Goal: Task Accomplishment & Management: Manage account settings

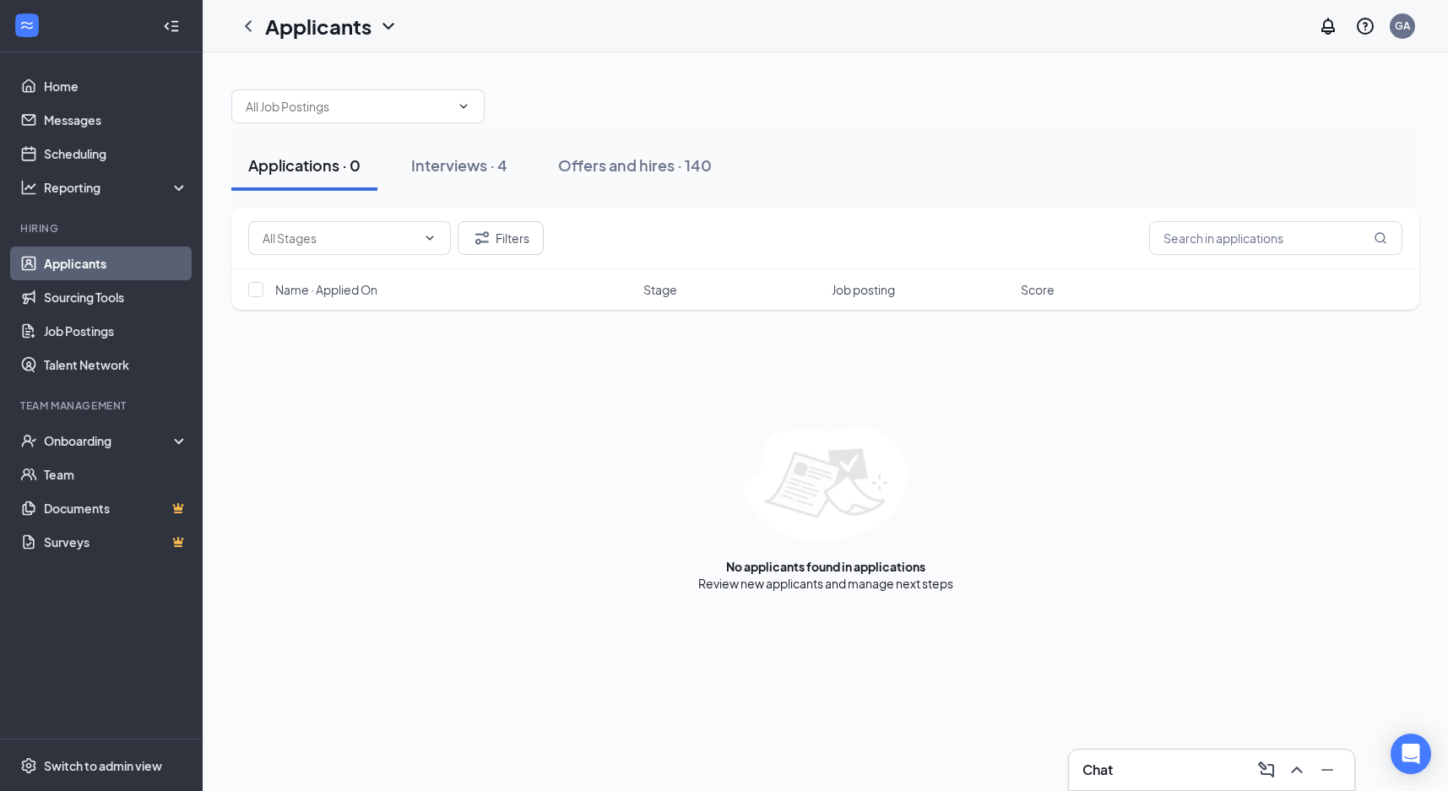
click at [1373, 124] on div "Applications · 0 Interviews · 4 Offers and hires · 140" at bounding box center [825, 165] width 1188 height 84
click at [474, 146] on button "Interviews · 4" at bounding box center [459, 165] width 130 height 51
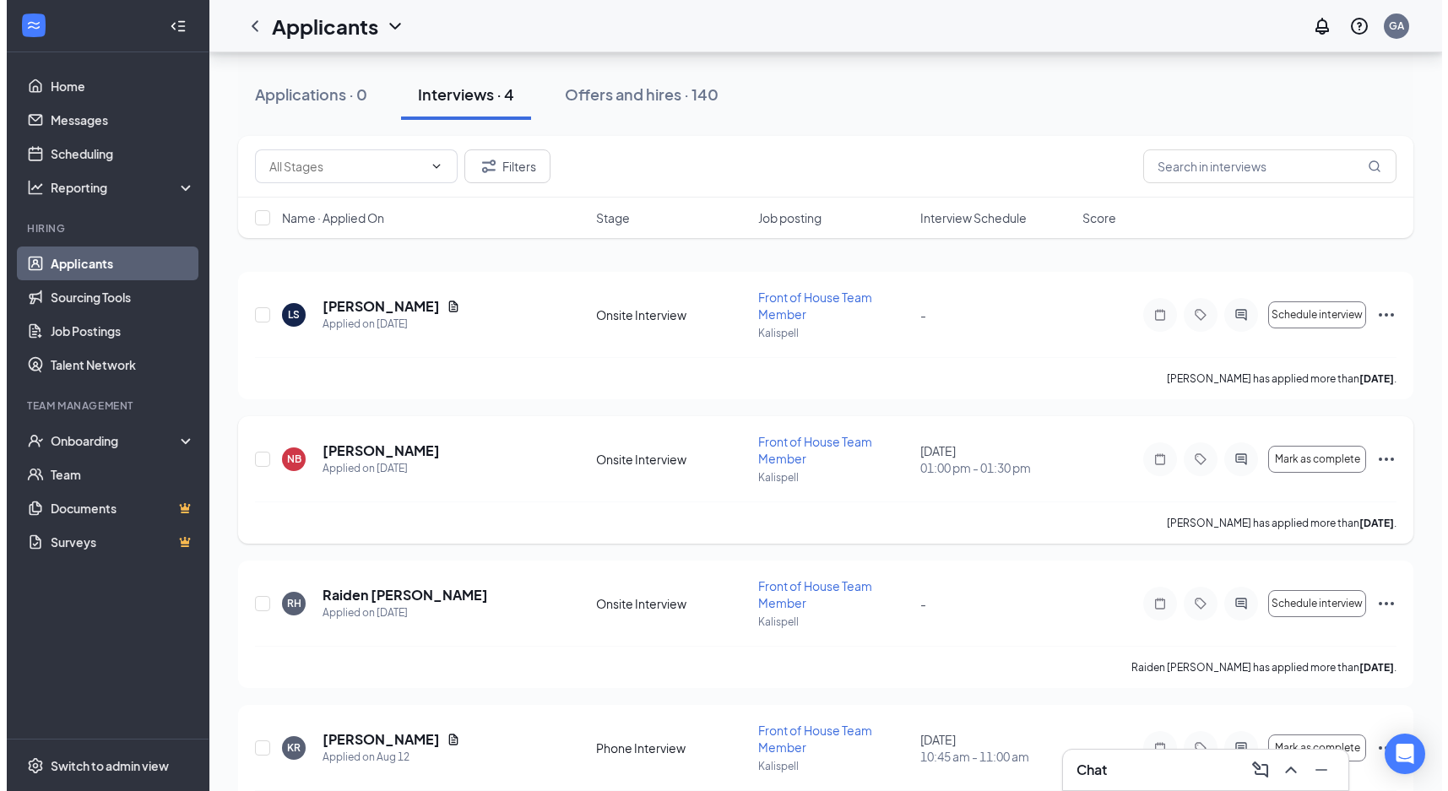
scroll to position [116, 0]
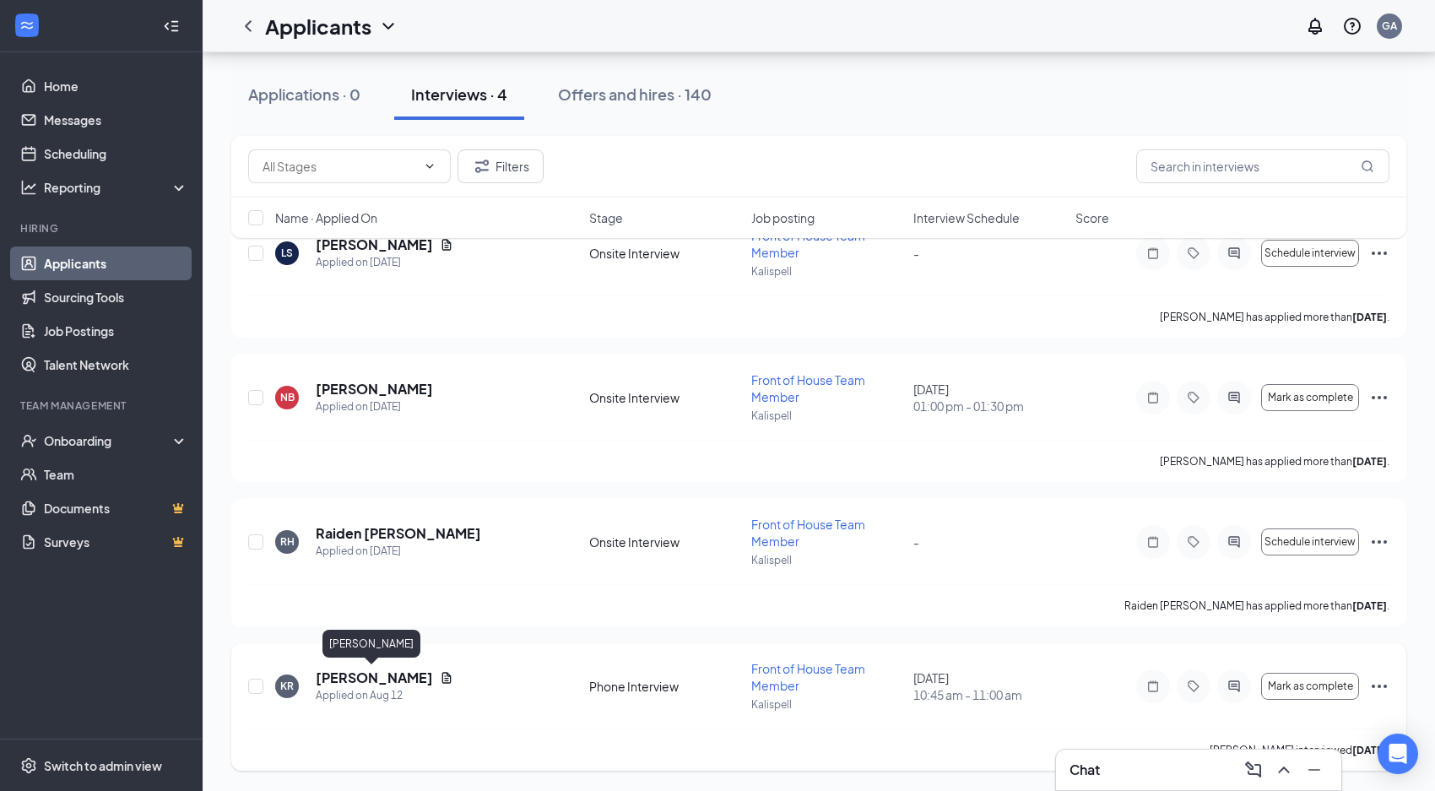
click at [397, 682] on h5 "[PERSON_NAME]" at bounding box center [374, 678] width 117 height 19
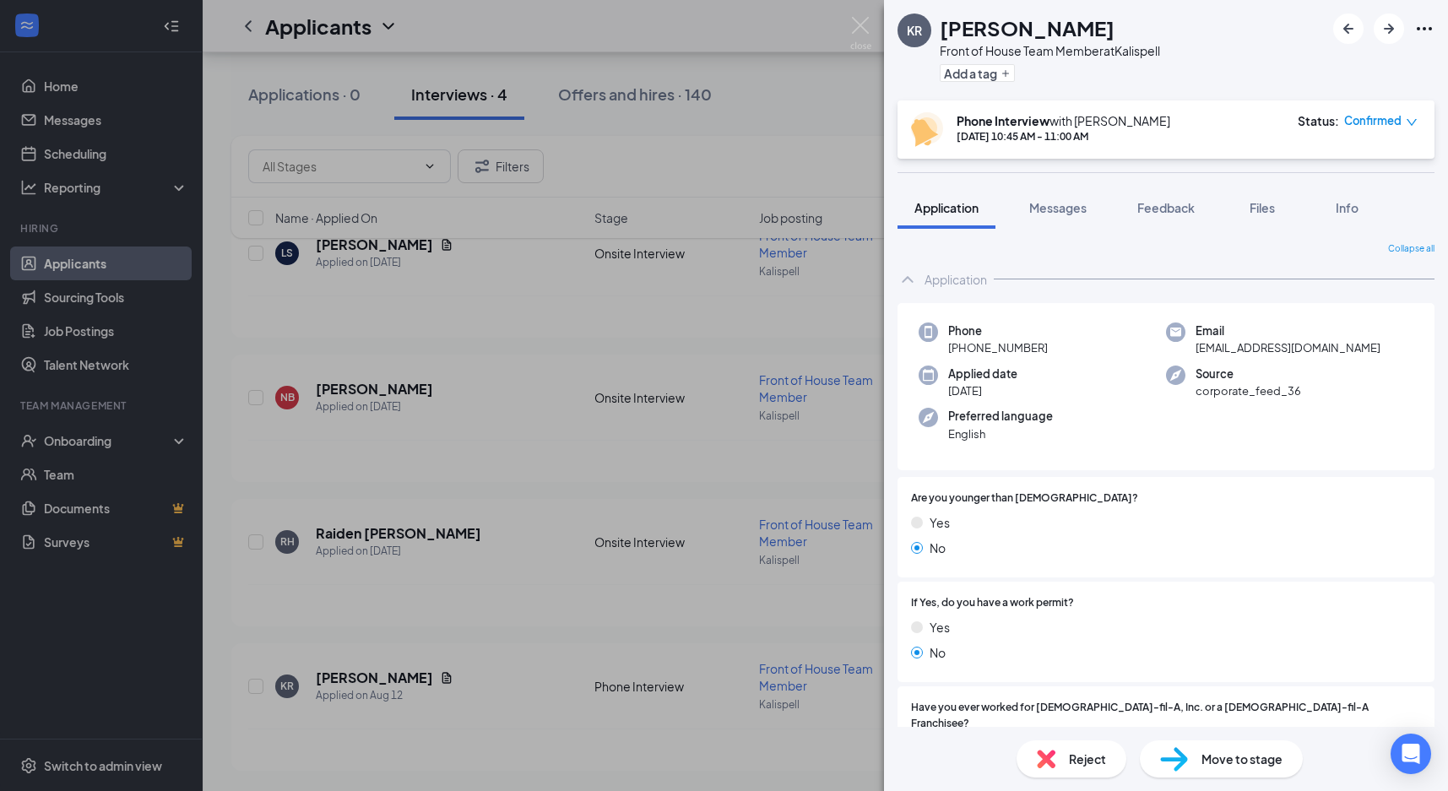
click at [1425, 68] on div "KR [PERSON_NAME] Front of House Team Member at [GEOGRAPHIC_DATA] Add a tag" at bounding box center [1166, 50] width 564 height 100
drag, startPoint x: 1332, startPoint y: 347, endPoint x: 1190, endPoint y: 342, distance: 141.9
click at [1195, 342] on span "[EMAIL_ADDRESS][DOMAIN_NAME]" at bounding box center [1287, 347] width 185 height 17
copy span "[EMAIL_ADDRESS][DOMAIN_NAME]"
click at [1422, 28] on icon "Ellipses" at bounding box center [1424, 29] width 20 height 20
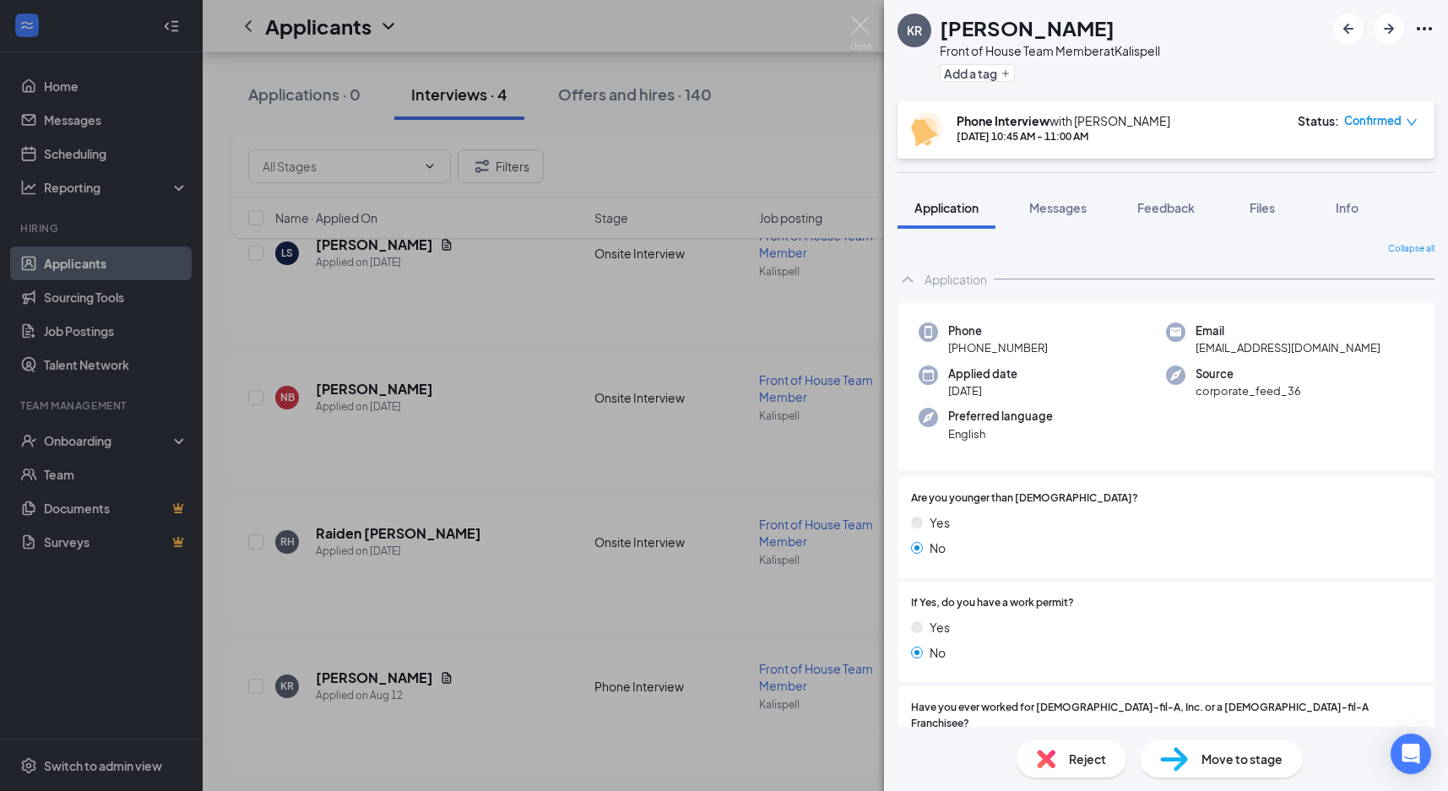
click at [1229, 759] on span "Move to stage" at bounding box center [1241, 759] width 81 height 19
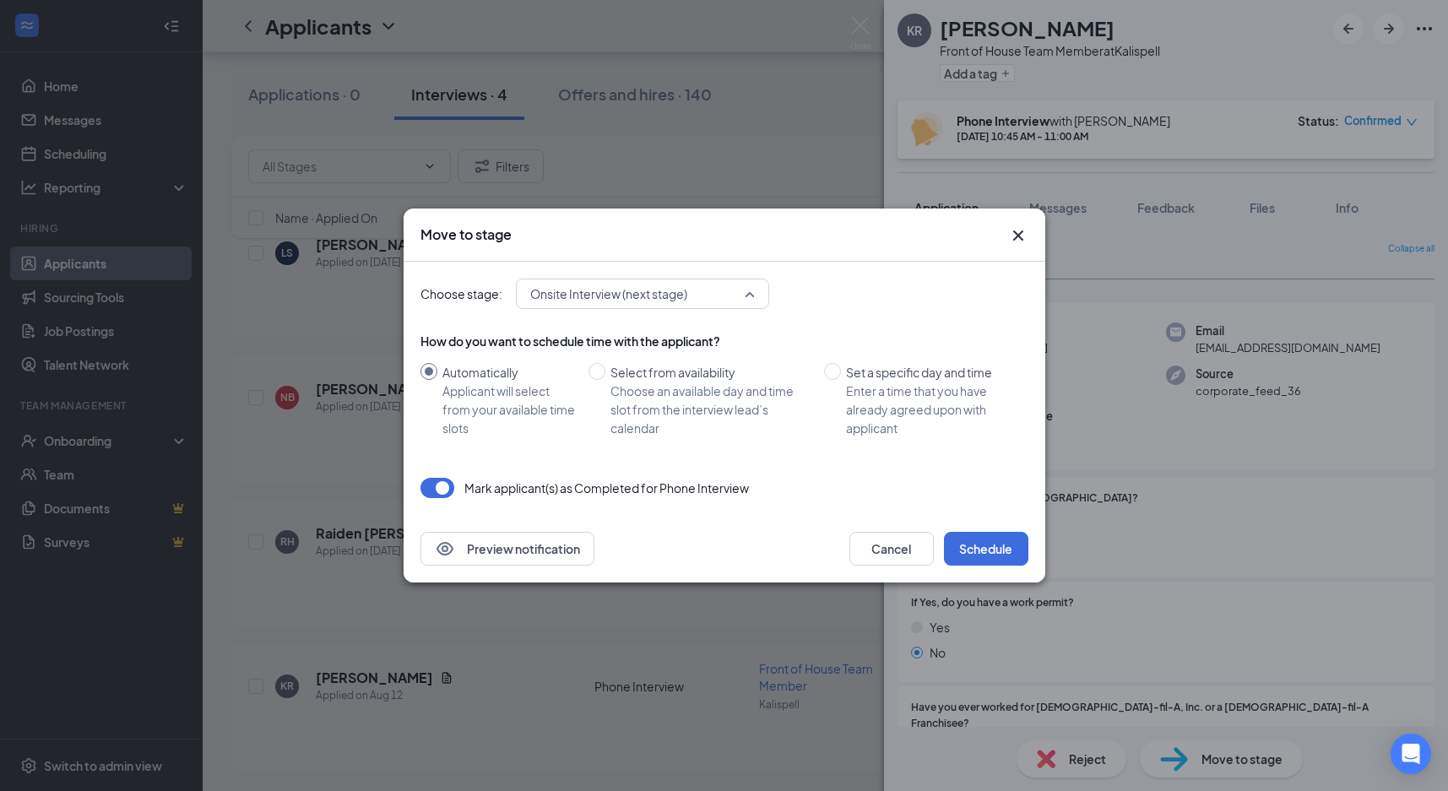
click at [748, 294] on span "Onsite Interview (next stage)" at bounding box center [642, 293] width 225 height 25
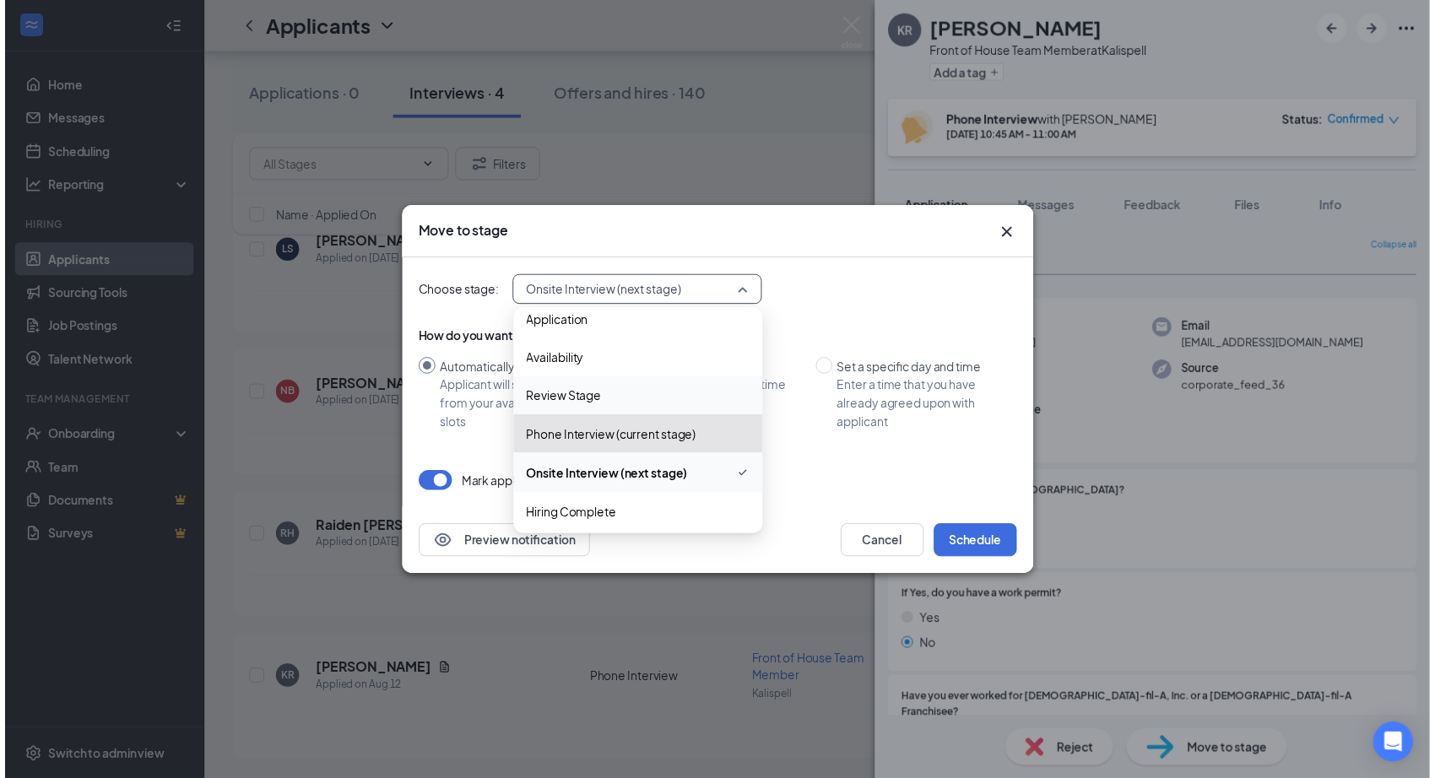
scroll to position [19, 0]
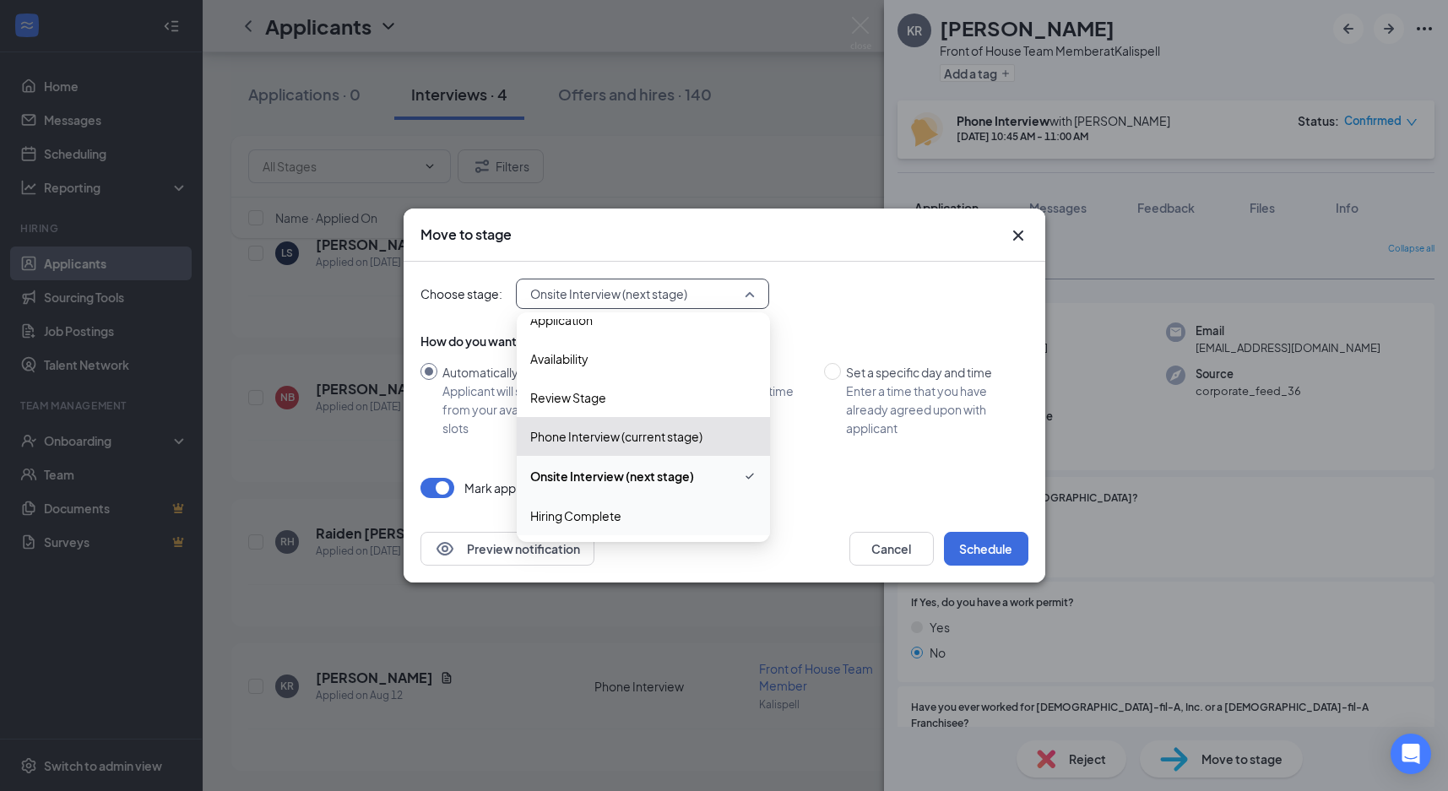
click at [602, 512] on span "Hiring Complete" at bounding box center [575, 515] width 91 height 19
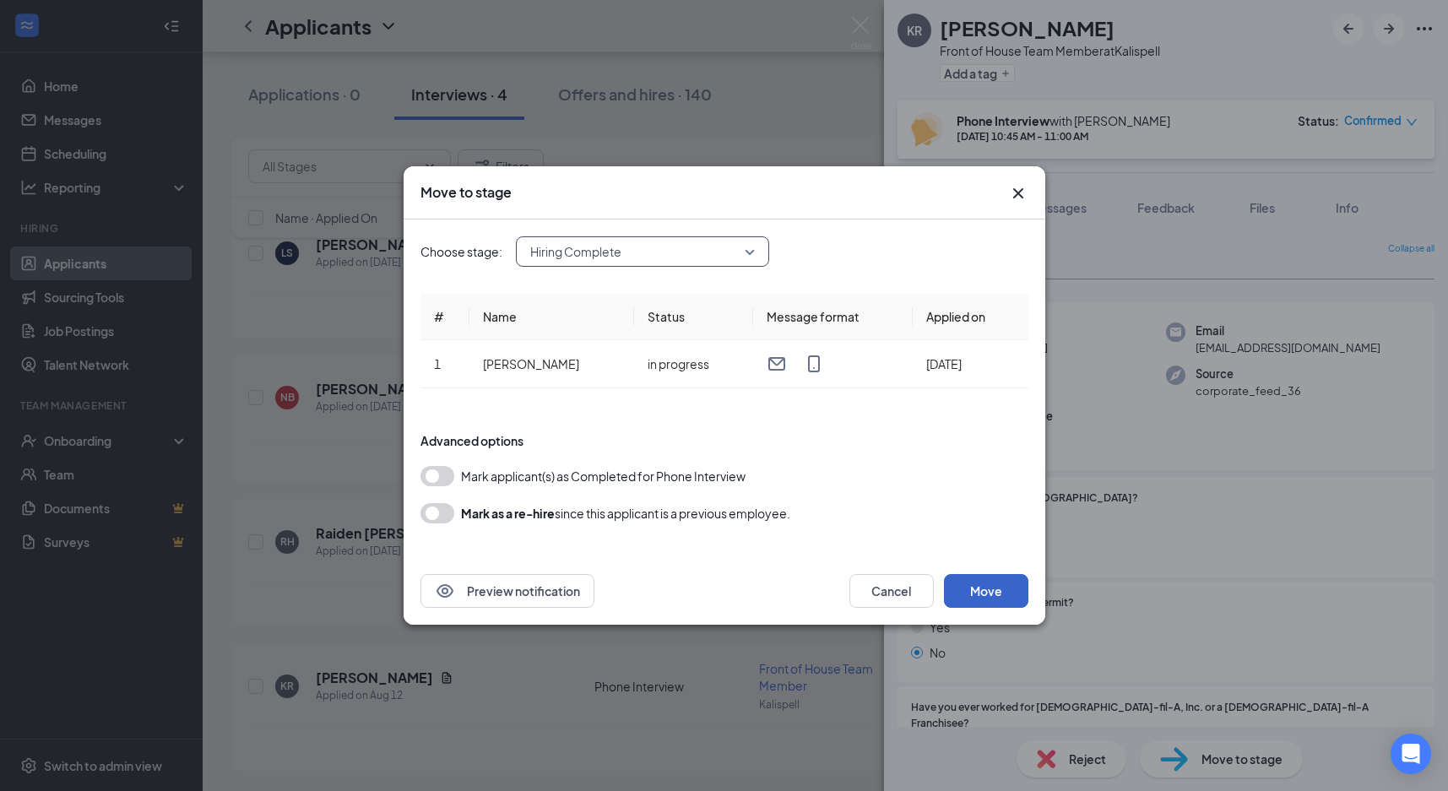
click at [981, 586] on button "Move" at bounding box center [986, 591] width 84 height 34
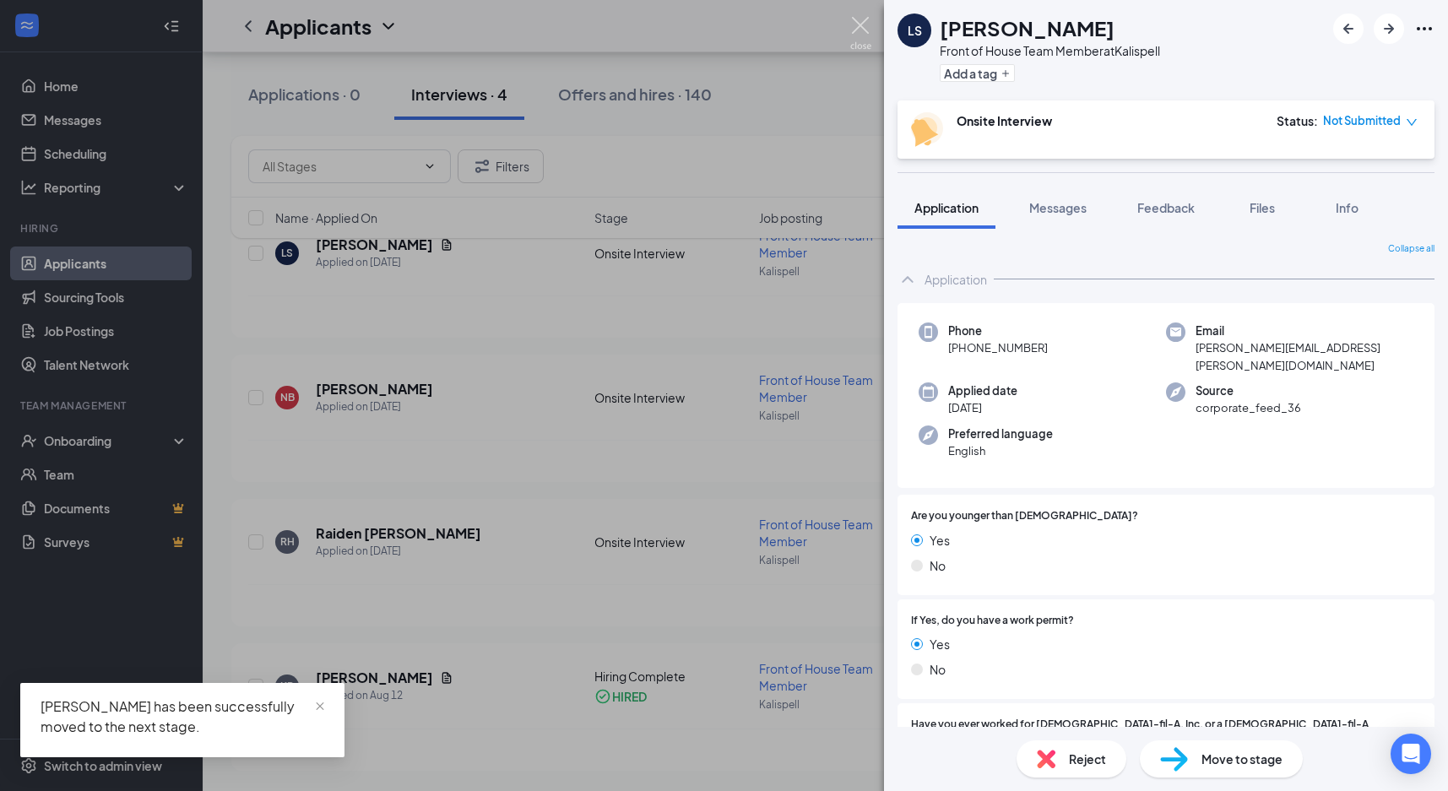
click at [861, 24] on img at bounding box center [860, 33] width 21 height 33
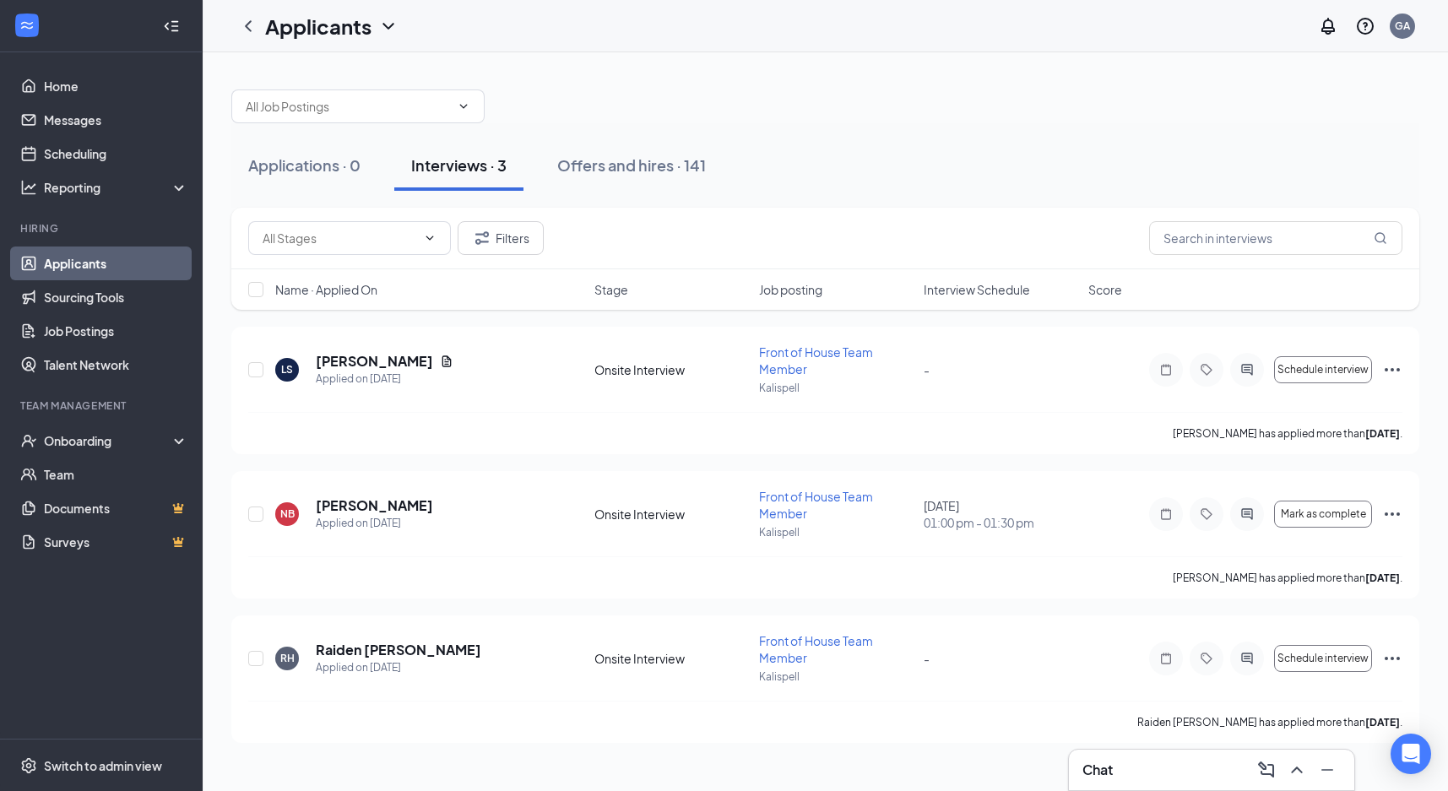
click at [1405, 131] on div "Applications · 0 Interviews · 3 Offers and hires · 141" at bounding box center [825, 165] width 1188 height 84
